Goal: Transaction & Acquisition: Purchase product/service

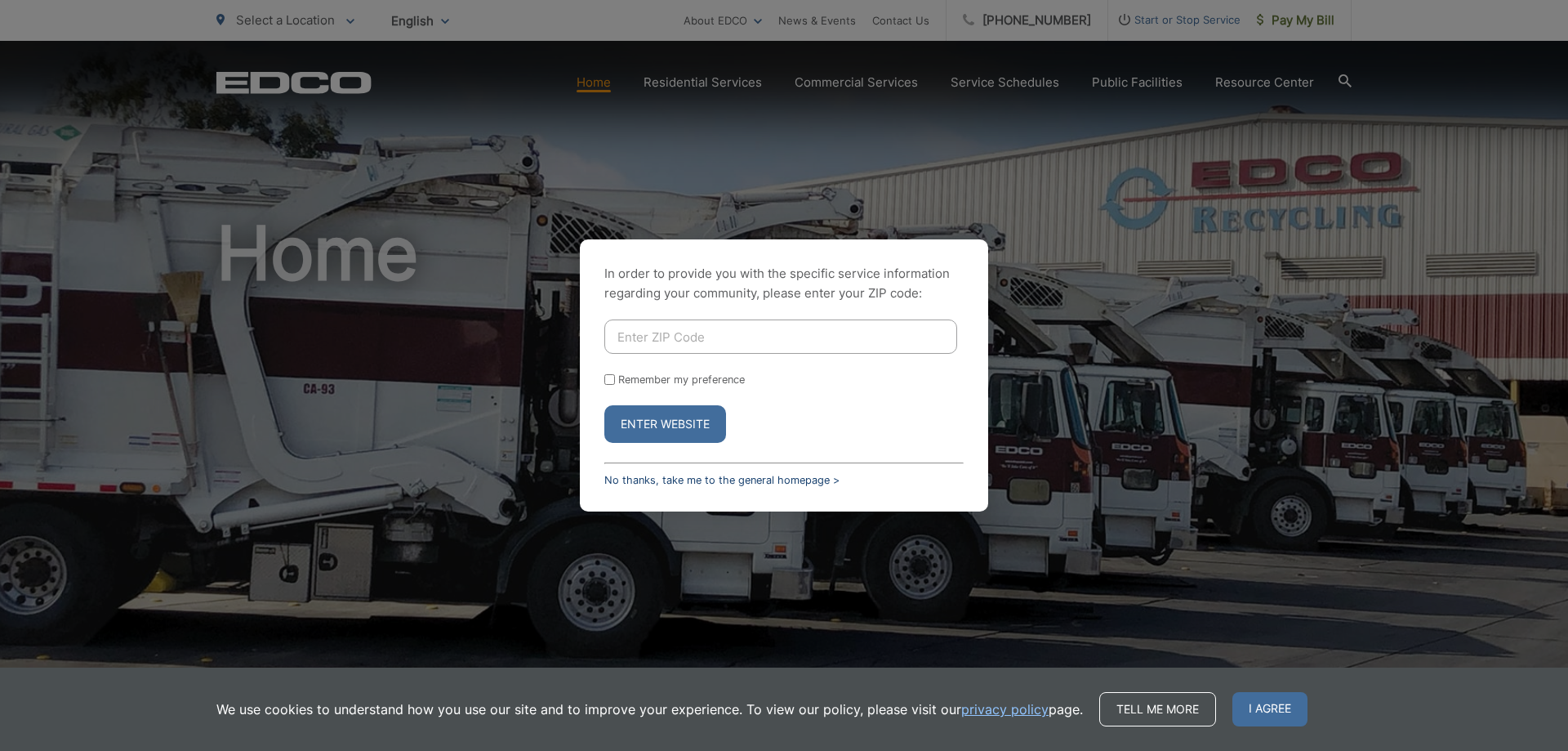
click at [612, 478] on link "No thanks, take me to the general homepage >" at bounding box center [722, 479] width 235 height 12
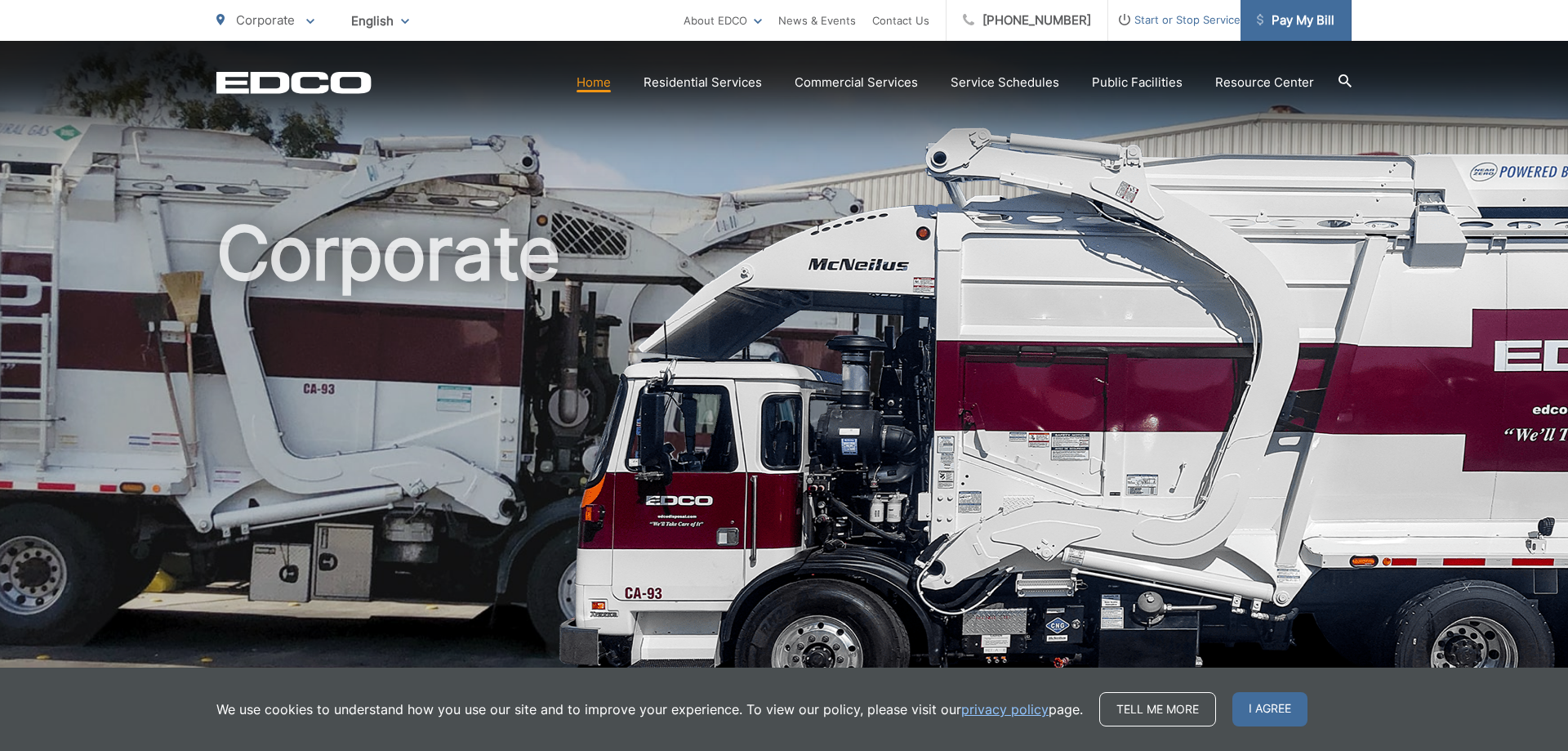
click at [1317, 19] on span "Pay My Bill" at bounding box center [1296, 20] width 78 height 20
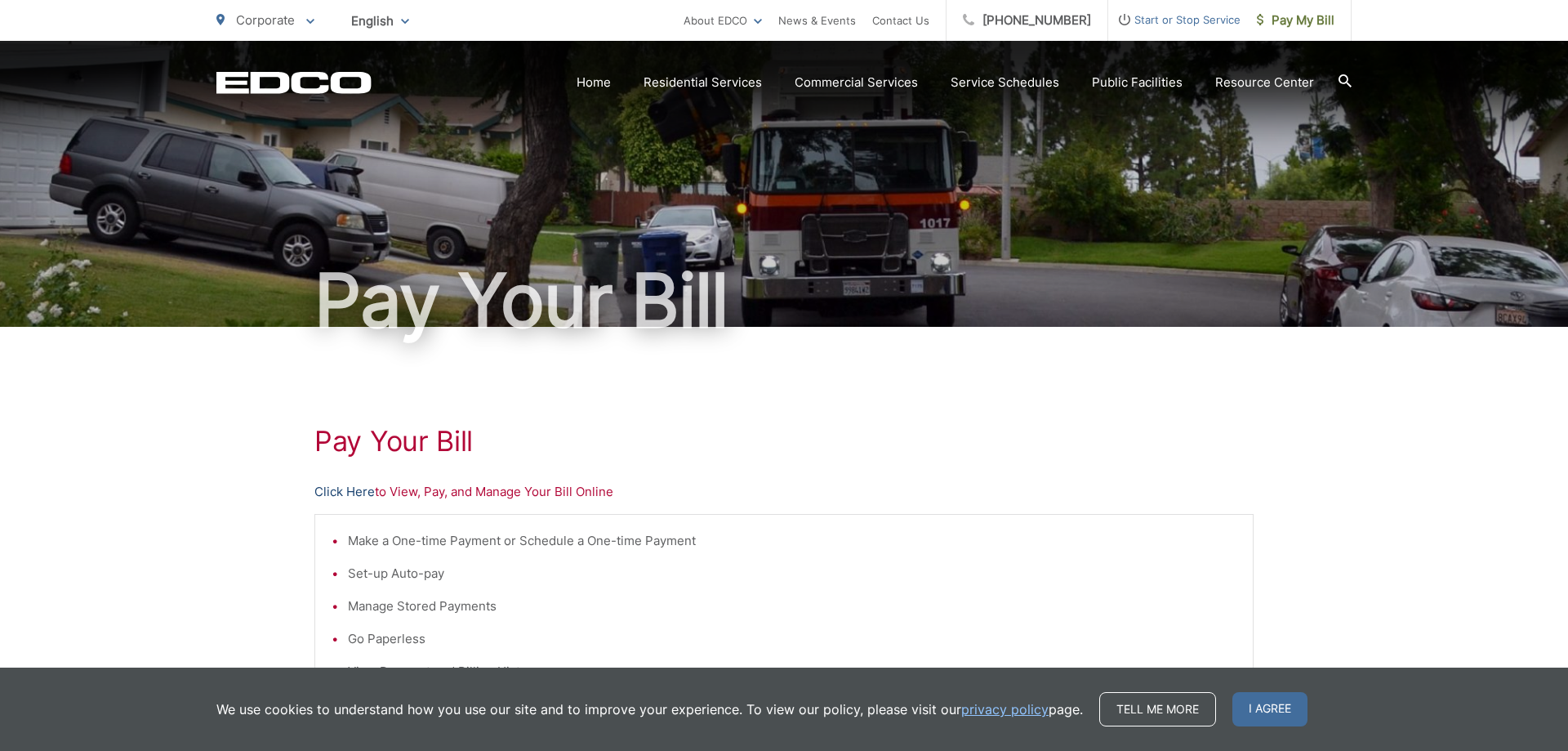
click at [348, 487] on link "Click Here" at bounding box center [345, 492] width 61 height 20
click at [342, 484] on link "Click Here" at bounding box center [345, 492] width 61 height 20
